Goal: Task Accomplishment & Management: Manage account settings

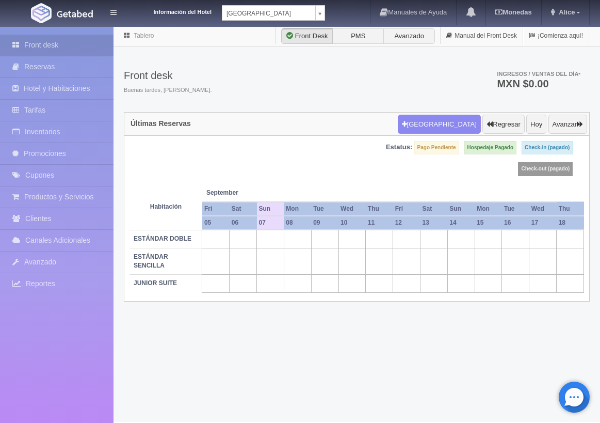
click at [322, 26] on body "Información del Hotel Hotel Plaza Colonial Hotel Plaza Campeche Hotel Plaza Col…" at bounding box center [300, 224] width 600 height 396
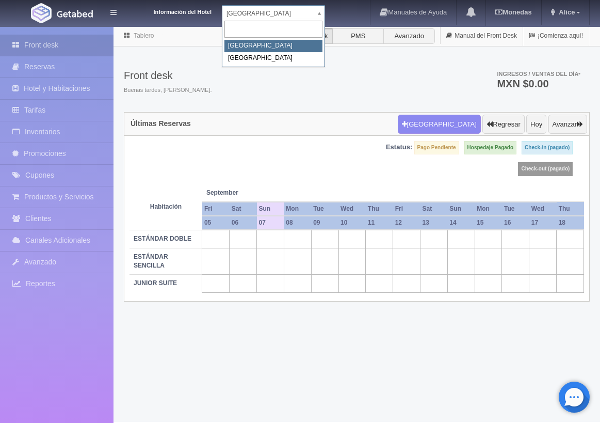
select select "342"
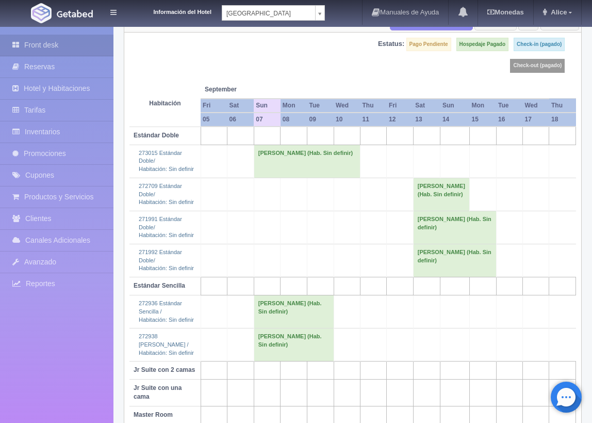
scroll to position [151, 0]
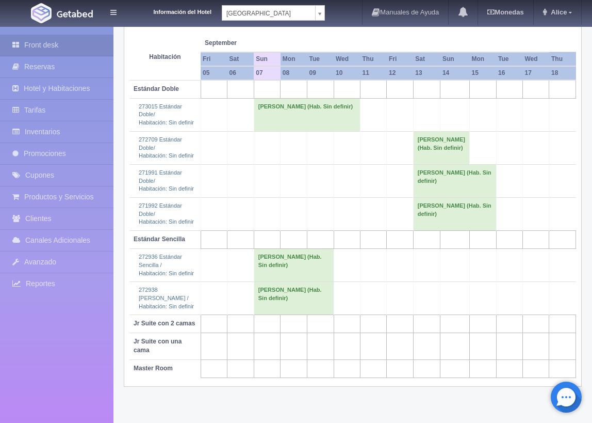
click at [327, 12] on div "Información del Hotel Hotel Plaza Campeche Hotel Plaza Campeche Hotel Plaza Col…" at bounding box center [296, 13] width 592 height 26
click at [318, 11] on body "Información del Hotel Hotel Plaza Campeche Hotel Plaza Campeche Hotel Plaza Col…" at bounding box center [296, 149] width 592 height 547
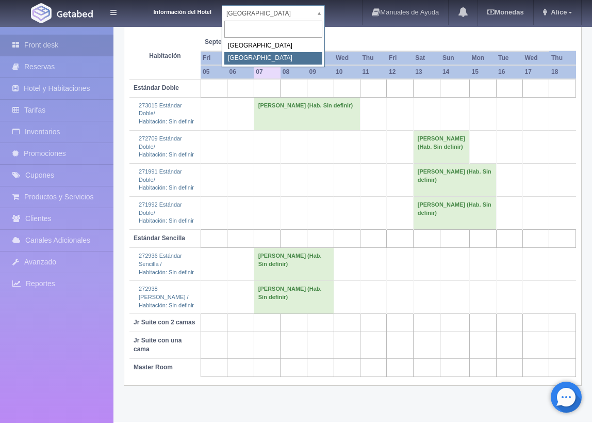
select select "375"
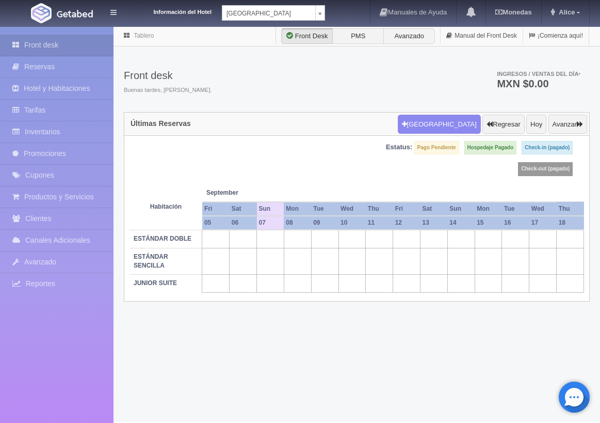
click at [586, 313] on div "Últimas Reservas [GEOGRAPHIC_DATA] Regresar [DATE] Avanzar Estatus: Pago Pendie…" at bounding box center [356, 213] width 481 height 202
click at [595, 315] on div "Tablero Front Desk PMS Avanzado Manual del Front Desk ¡Comienza aquí! Front des…" at bounding box center [357, 224] width 487 height 396
